Goal: Transaction & Acquisition: Purchase product/service

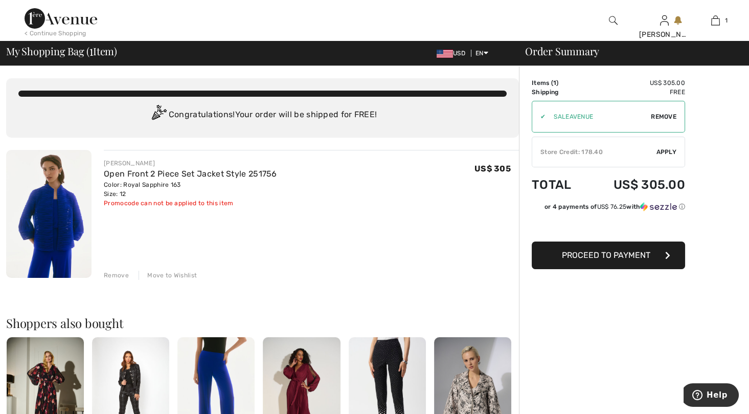
click at [668, 116] on span "Remove" at bounding box center [664, 116] width 26 height 9
click at [116, 272] on div "Remove" at bounding box center [116, 275] width 25 height 9
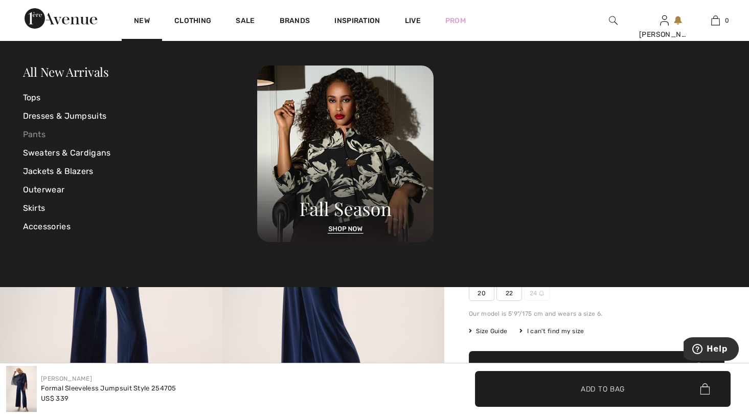
click at [31, 134] on link "Pants" at bounding box center [140, 134] width 235 height 18
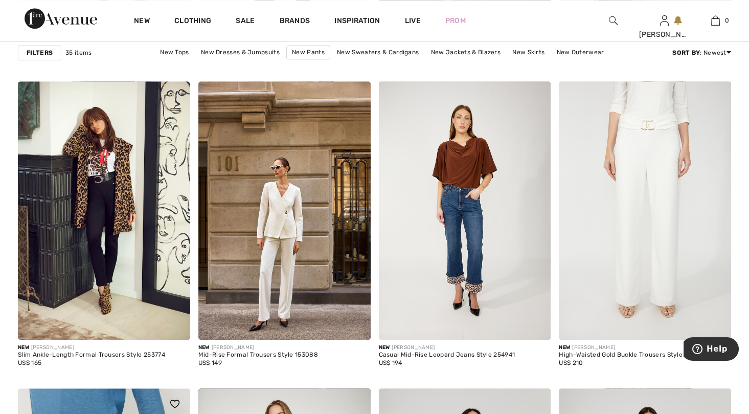
scroll to position [1841, 0]
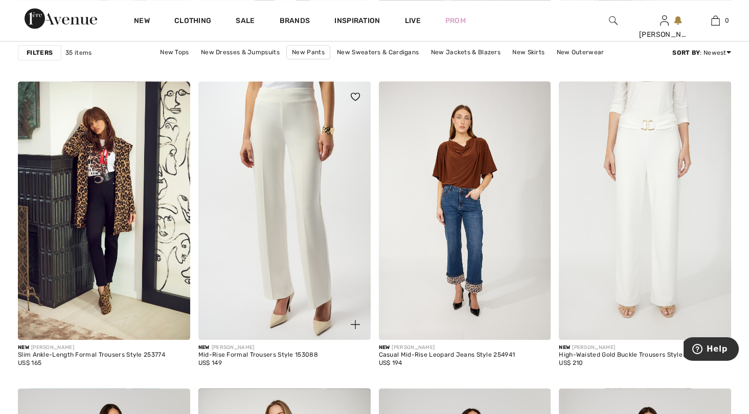
click at [272, 228] on img at bounding box center [284, 210] width 172 height 258
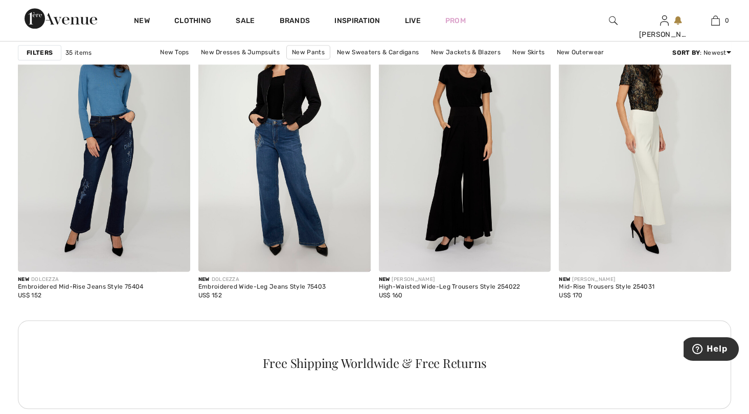
scroll to position [2250, 0]
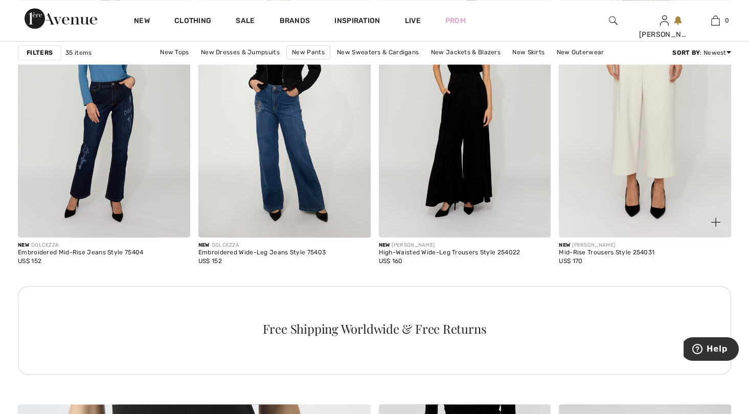
click at [624, 150] on img at bounding box center [645, 108] width 172 height 258
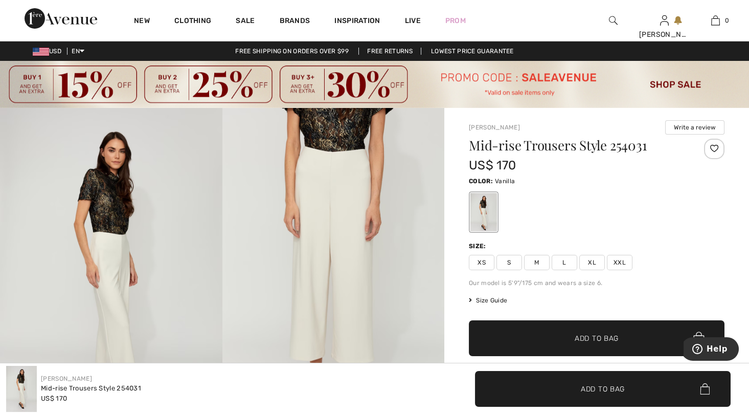
click at [487, 300] on span "Size Guide" at bounding box center [488, 300] width 38 height 9
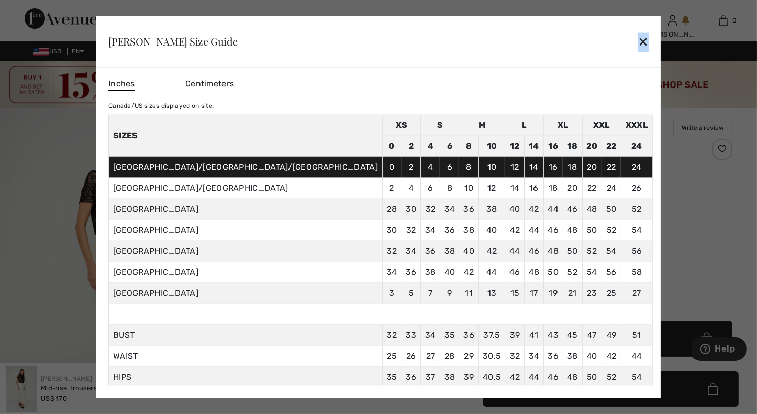
click at [638, 38] on div "✕" at bounding box center [643, 41] width 11 height 21
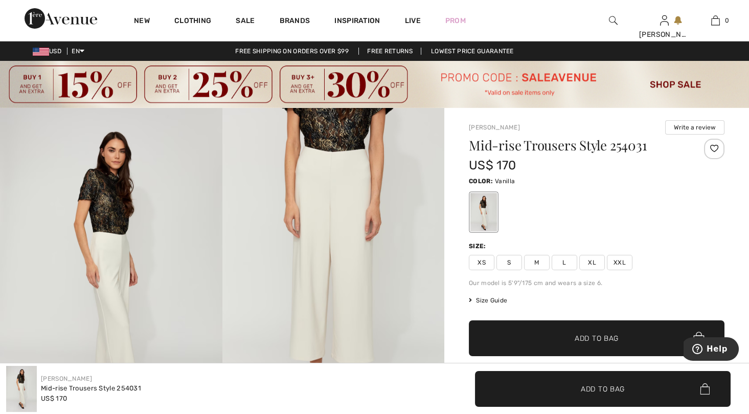
click at [563, 258] on span "L" at bounding box center [565, 262] width 26 height 15
click at [591, 326] on span "✔ Added to Bag Add to Bag" at bounding box center [597, 338] width 256 height 36
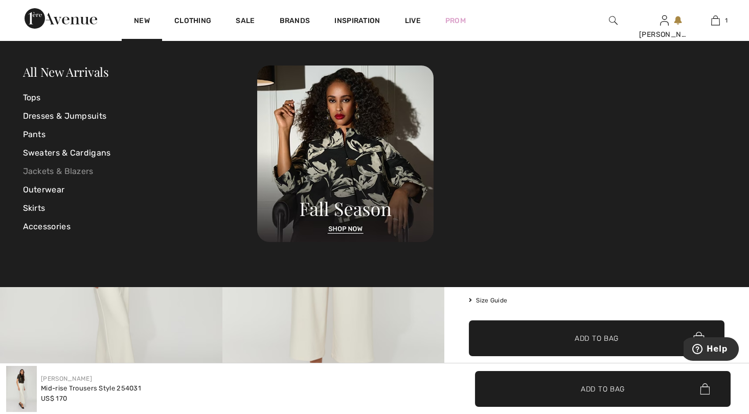
click at [65, 171] on link "Jackets & Blazers" at bounding box center [140, 171] width 235 height 18
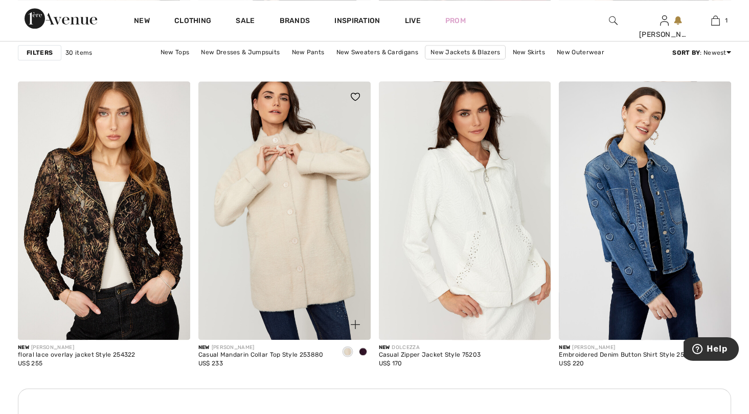
scroll to position [2199, 0]
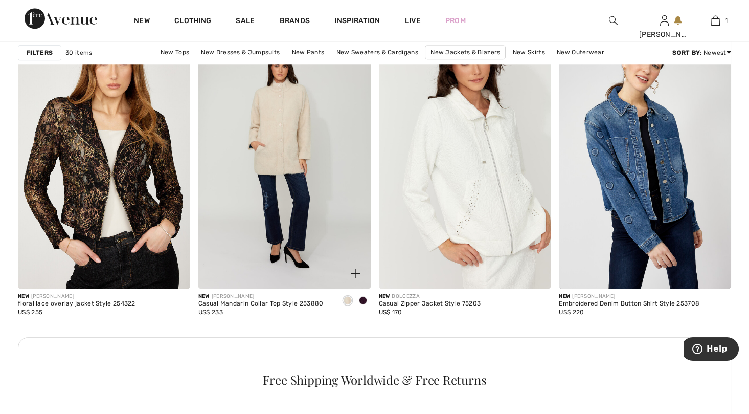
click at [362, 299] on span at bounding box center [363, 300] width 8 height 8
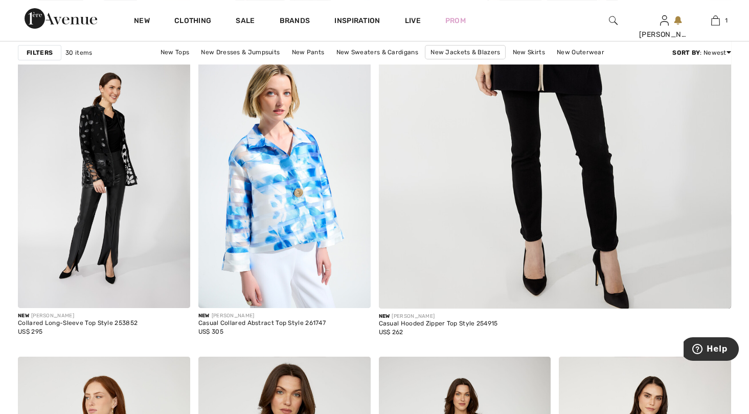
scroll to position [421, 0]
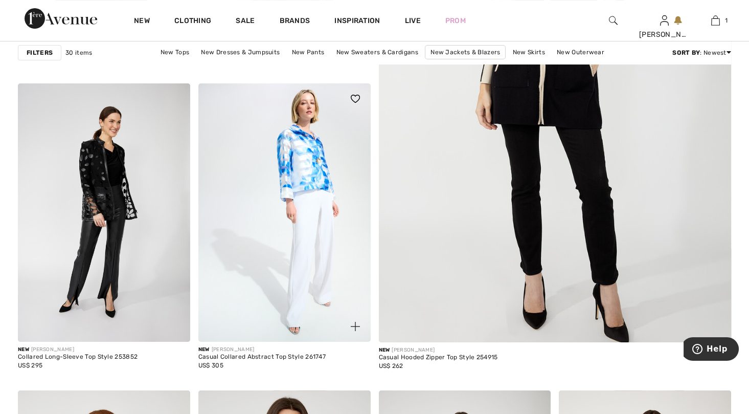
click at [297, 166] on img at bounding box center [284, 212] width 172 height 258
